Goal: Transaction & Acquisition: Book appointment/travel/reservation

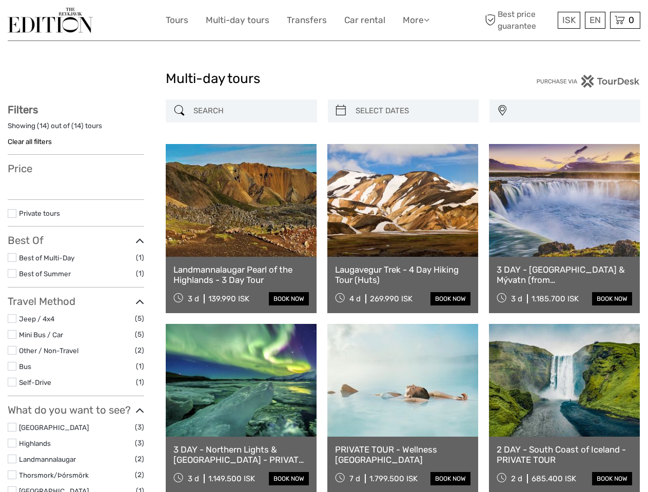
select select
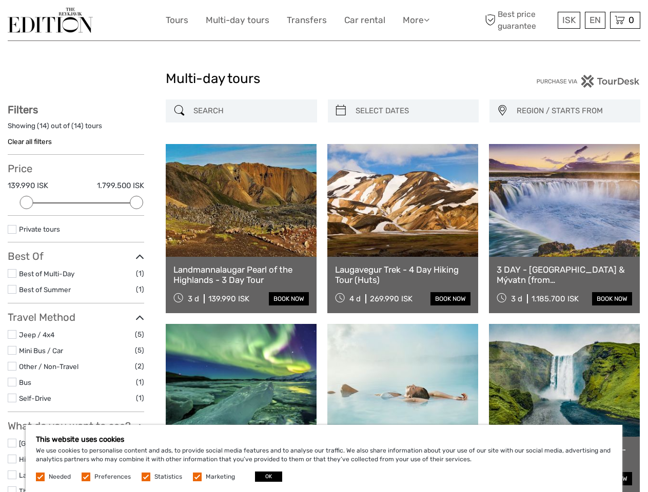
click at [415, 20] on link "More" at bounding box center [416, 20] width 27 height 15
click at [427, 19] on icon at bounding box center [427, 19] width 6 height 9
click at [568, 20] on span "ISK" at bounding box center [568, 20] width 13 height 10
click at [594, 20] on div "EN English Español Deutsch" at bounding box center [595, 20] width 21 height 17
click at [625, 20] on div "0 Items Total 0 ISK Checkout The shopping cart is empty." at bounding box center [625, 20] width 30 height 17
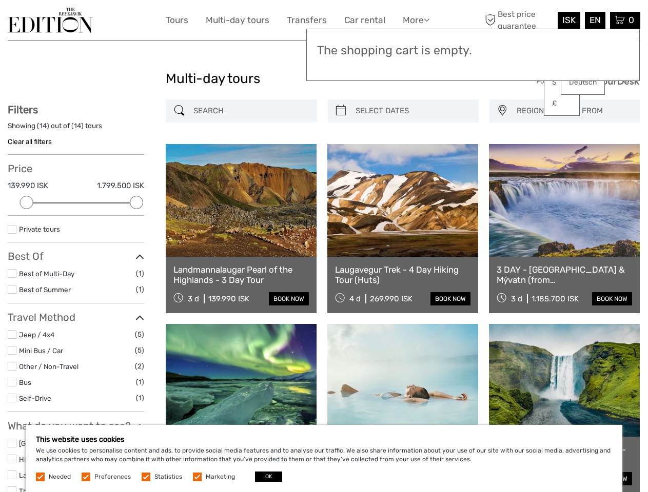
click at [27, 203] on div at bounding box center [26, 202] width 13 height 13
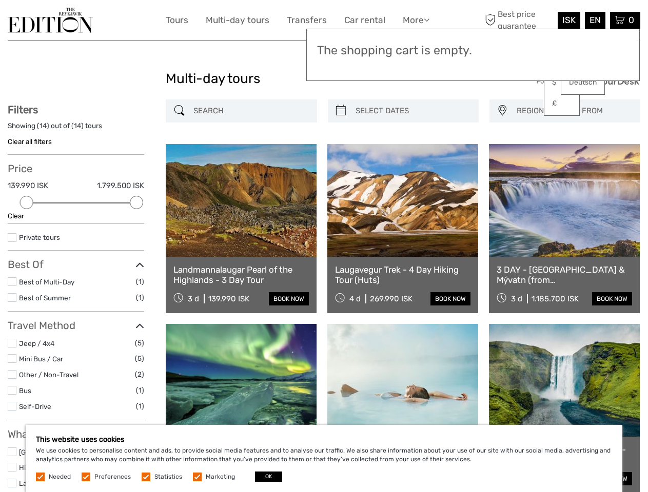
click at [136, 203] on div "Filters Showing ( 14 ) out of ( 14 ) tours Clear all filters Price 139.990 ISK …" at bounding box center [76, 395] width 136 height 582
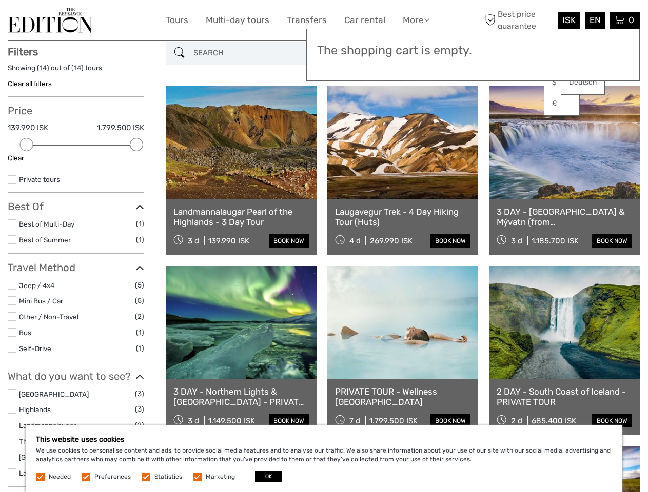
click at [341, 111] on link at bounding box center [402, 142] width 151 height 113
click at [412, 111] on link at bounding box center [402, 142] width 151 height 113
click at [502, 111] on link at bounding box center [564, 142] width 151 height 113
